Goal: Transaction & Acquisition: Purchase product/service

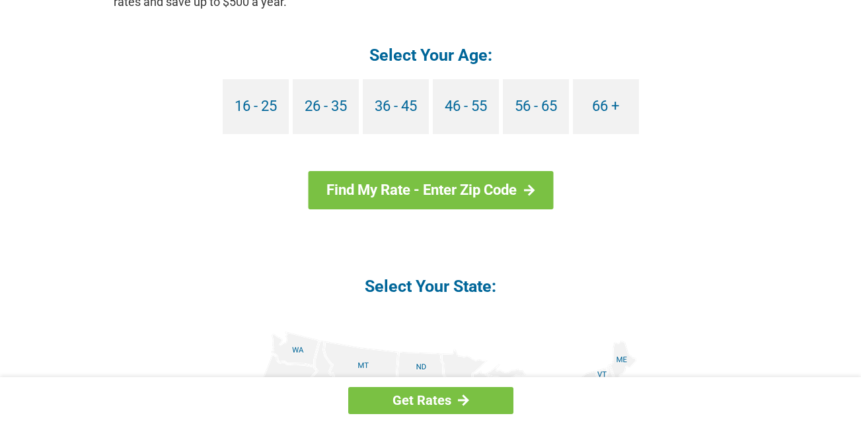
scroll to position [1320, 0]
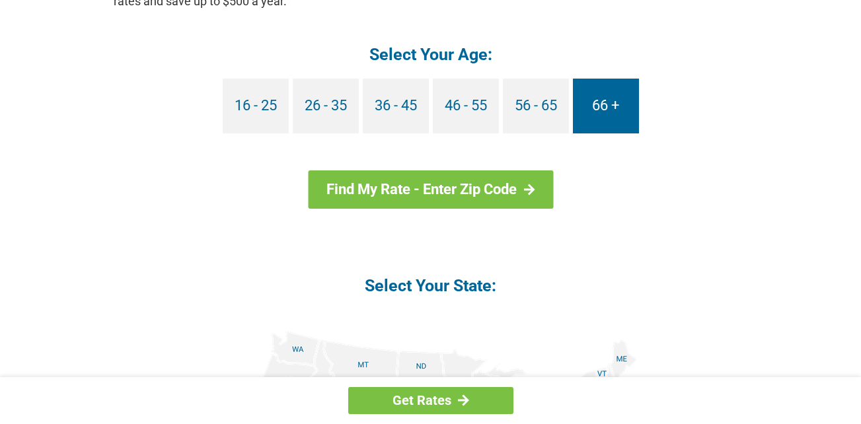
click at [616, 121] on link "66 +" at bounding box center [606, 106] width 66 height 55
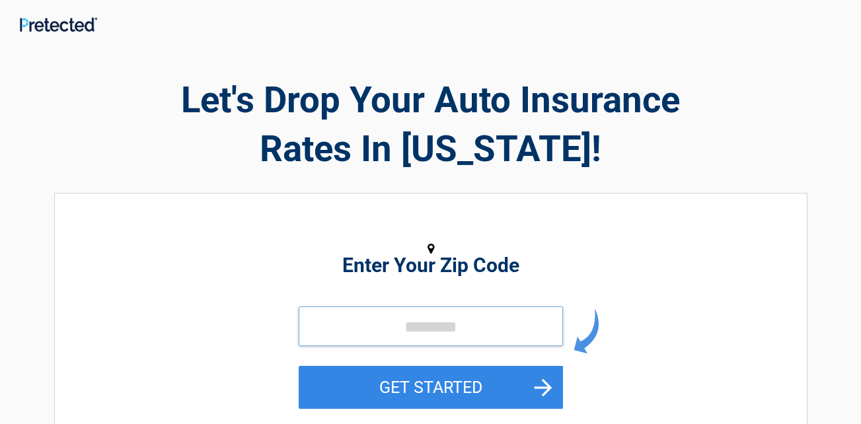
click at [425, 322] on input "tel" at bounding box center [431, 327] width 264 height 40
